Goal: Find contact information: Find contact information

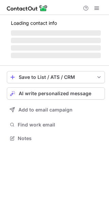
scroll to position [131, 109]
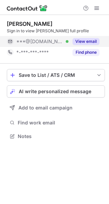
click at [84, 41] on button "View email" at bounding box center [85, 41] width 27 height 7
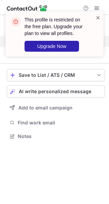
click at [96, 19] on span at bounding box center [97, 17] width 5 height 7
